Goal: Information Seeking & Learning: Find specific page/section

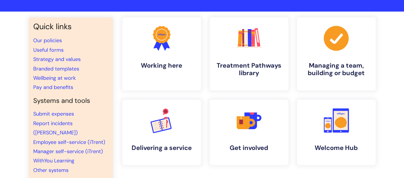
scroll to position [33, 0]
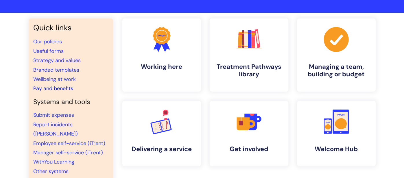
click at [57, 89] on link "Pay and benefits" at bounding box center [53, 88] width 40 height 7
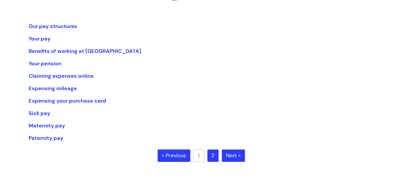
scroll to position [108, 0]
click at [64, 25] on link "Our pay structures" at bounding box center [53, 26] width 49 height 7
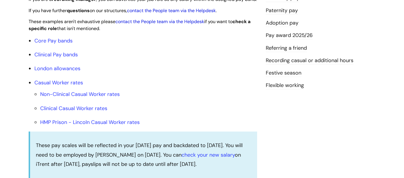
scroll to position [181, 0]
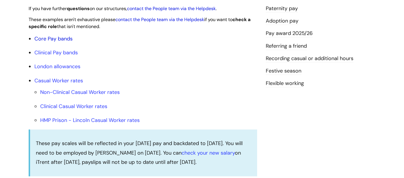
click at [58, 42] on link "Core Pay bands" at bounding box center [53, 38] width 38 height 7
click at [60, 42] on link "Core Pay bands" at bounding box center [53, 38] width 38 height 7
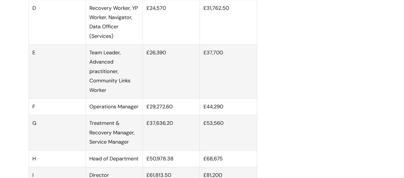
scroll to position [487, 0]
